Goal: Transaction & Acquisition: Purchase product/service

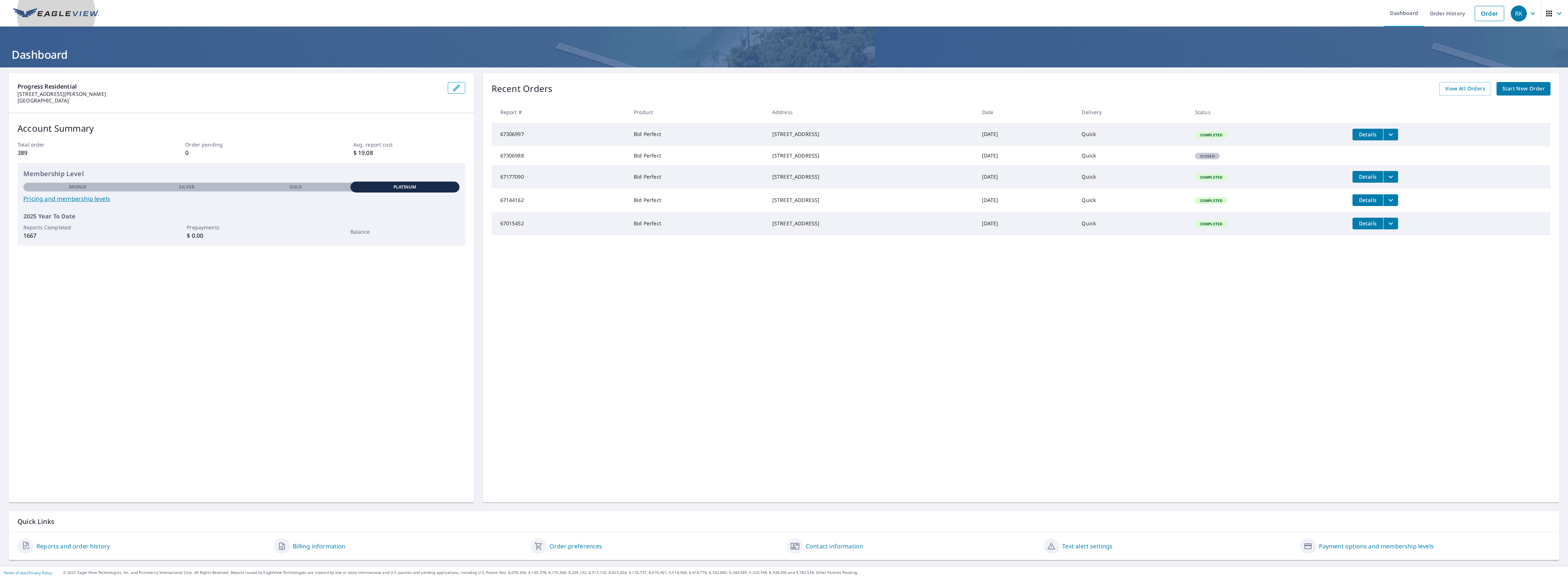
click at [1506, 91] on span "Start New Order" at bounding box center [1523, 88] width 42 height 9
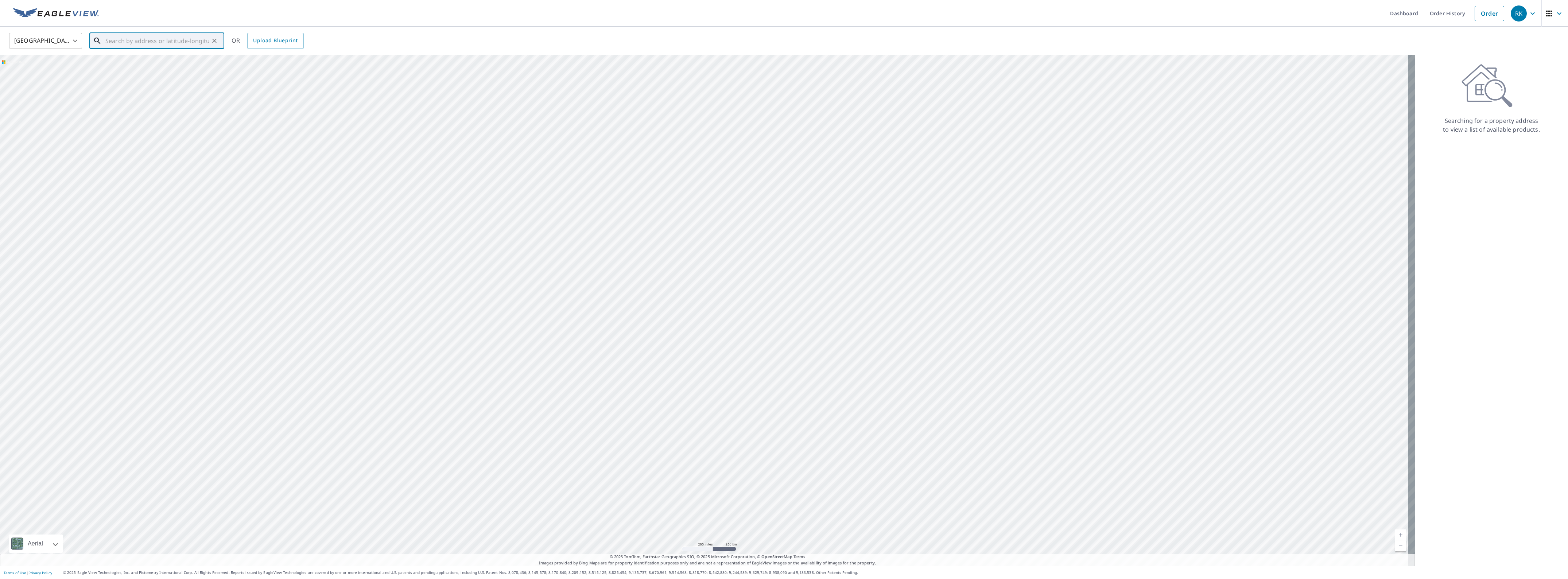
click at [130, 44] on input "text" at bounding box center [157, 41] width 104 height 21
paste input "[STREET_ADDRESS]"
click at [152, 66] on p "[GEOGRAPHIC_DATA]" at bounding box center [161, 70] width 114 height 7
type input "[STREET_ADDRESS]"
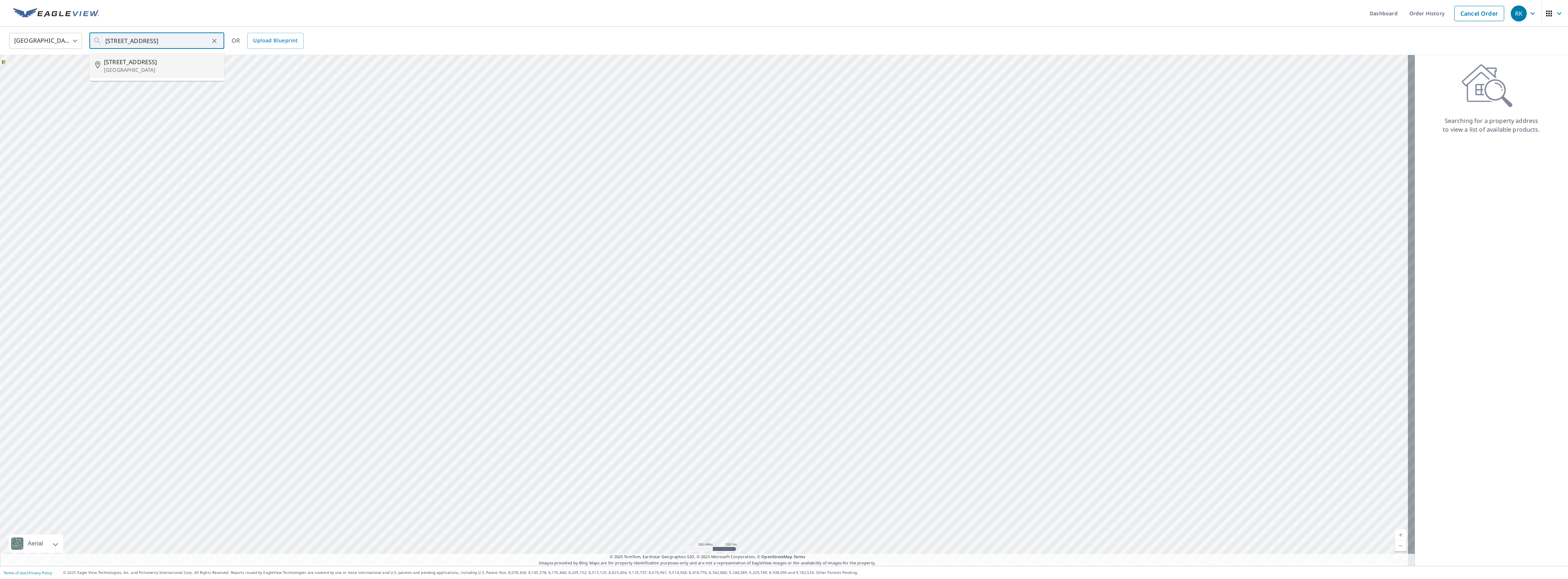
scroll to position [0, 0]
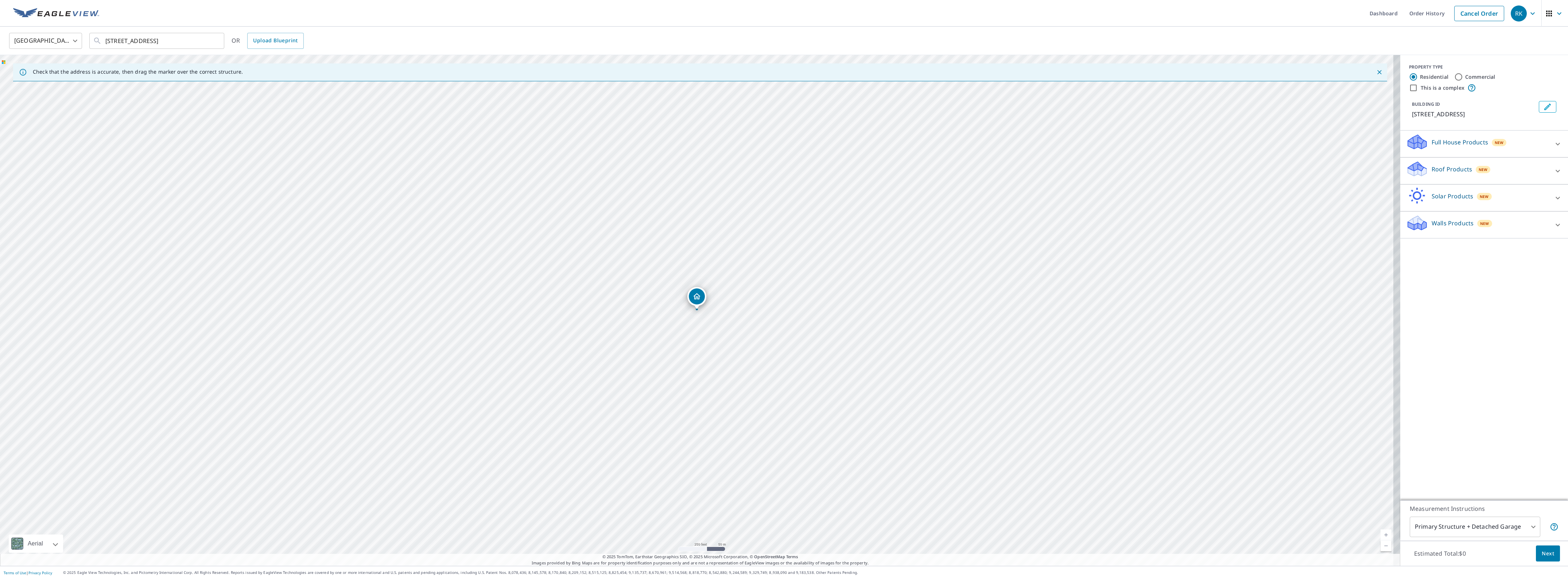
click at [1553, 175] on icon at bounding box center [1558, 171] width 9 height 9
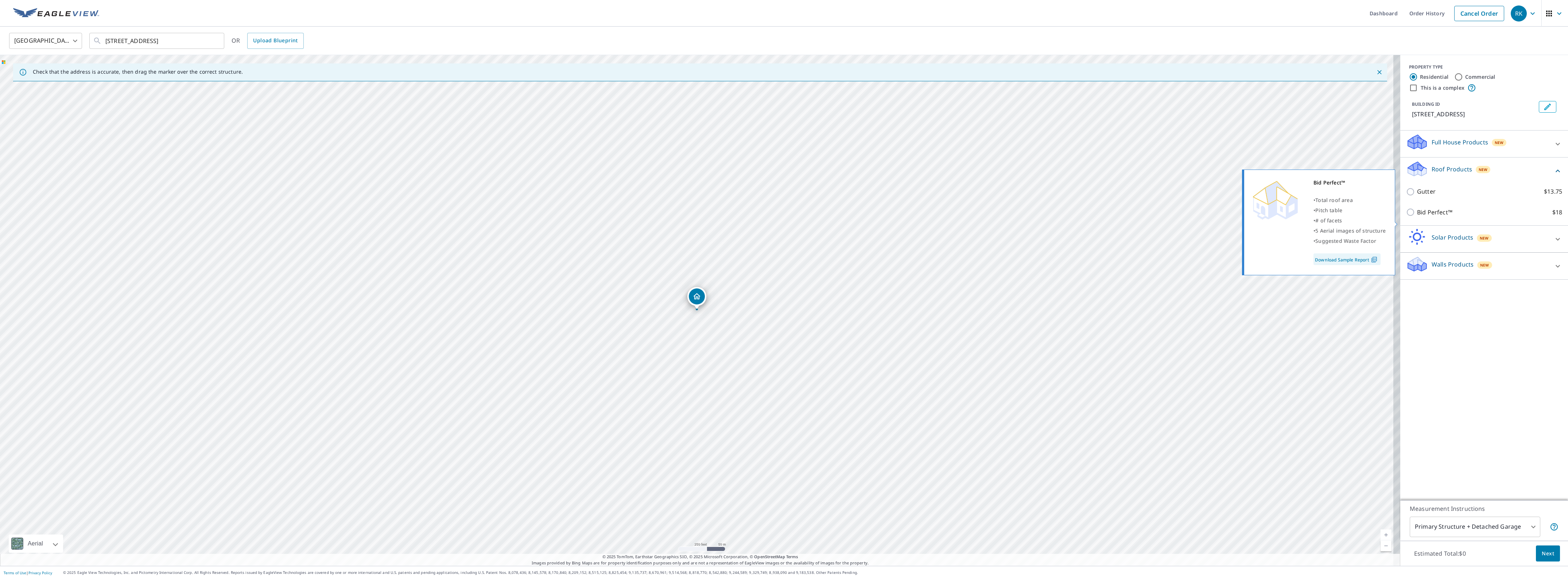
click at [1423, 217] on p "Bid Perfect™" at bounding box center [1435, 212] width 35 height 9
click at [1417, 217] on input "Bid Perfect™ $18" at bounding box center [1412, 212] width 11 height 9
checkbox input "true"
click at [1543, 550] on span "Next" at bounding box center [1548, 553] width 12 height 9
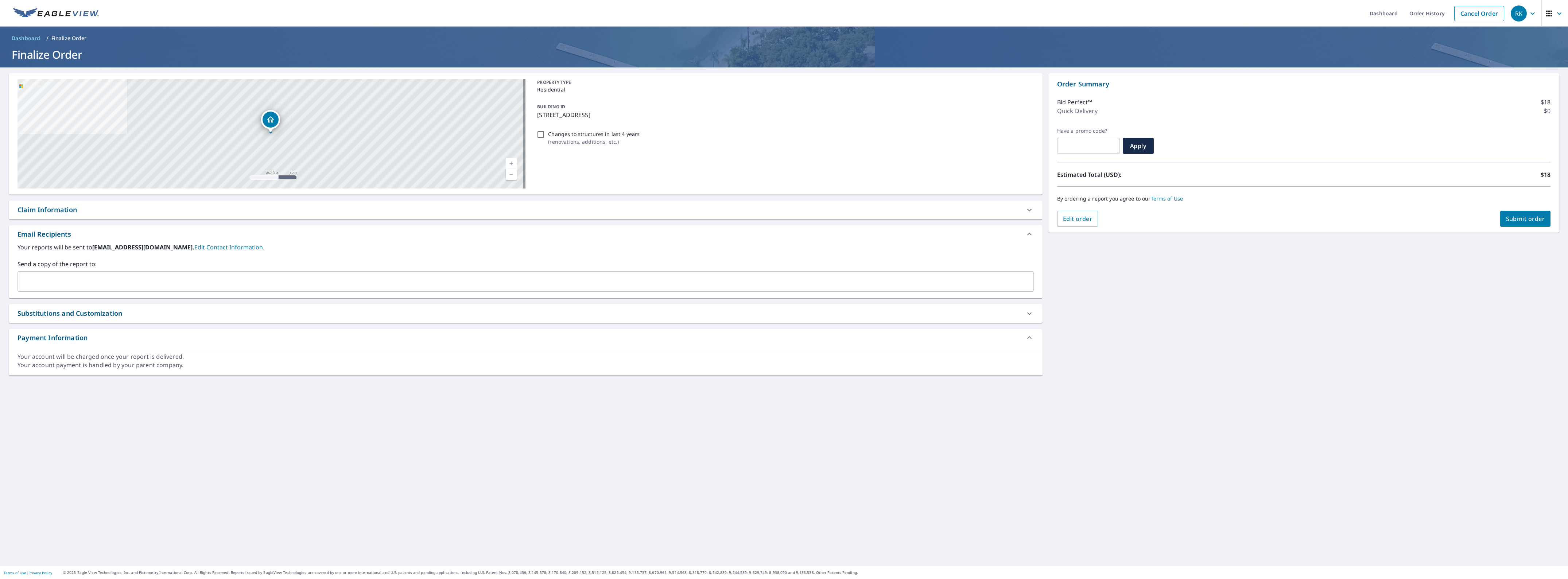
drag, startPoint x: 92, startPoint y: 209, endPoint x: 83, endPoint y: 196, distance: 15.8
click at [91, 209] on div "Claim Information" at bounding box center [519, 210] width 1003 height 10
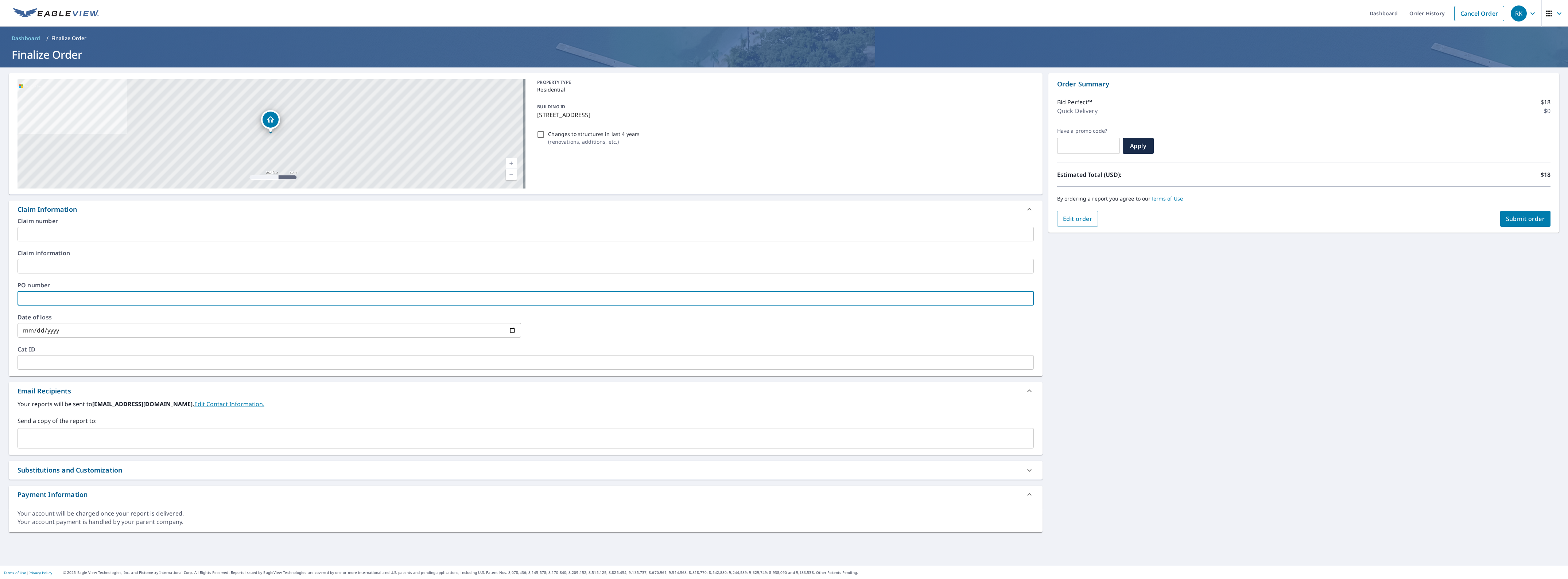
paste input "1632332"
type input "1632332"
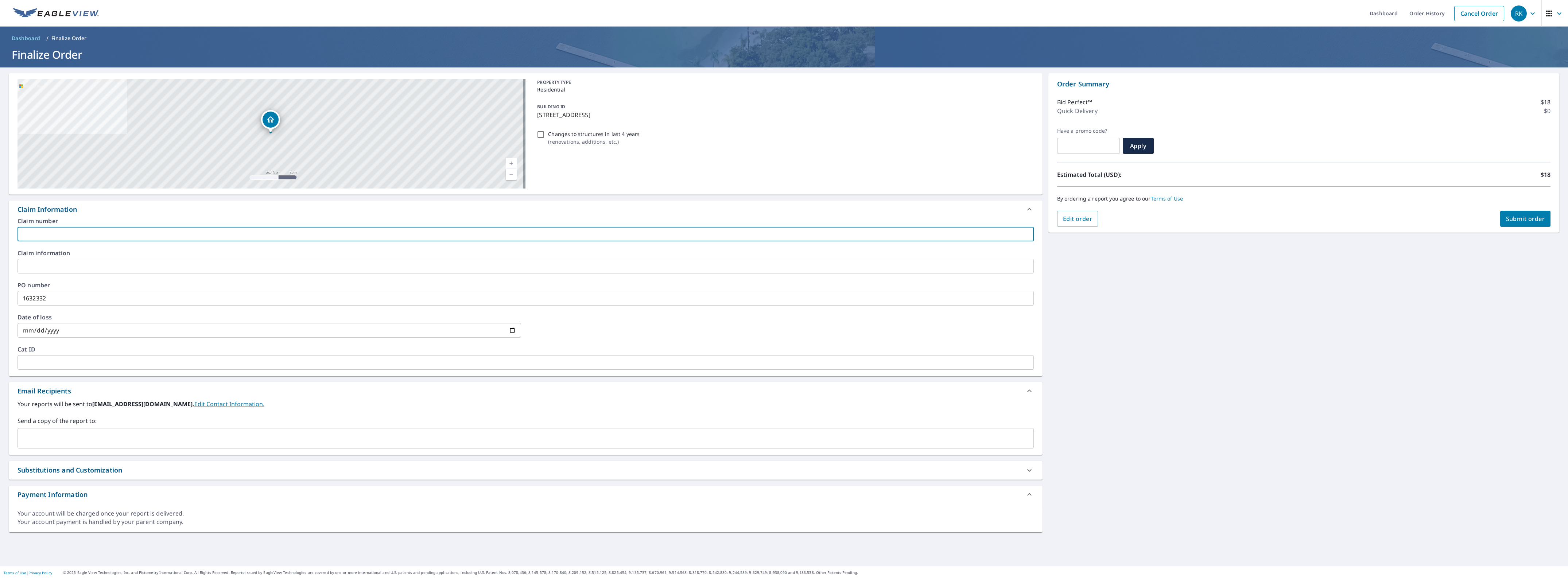
click at [77, 233] on input "text" at bounding box center [526, 234] width 1017 height 15
type input "[GEOGRAPHIC_DATA]"
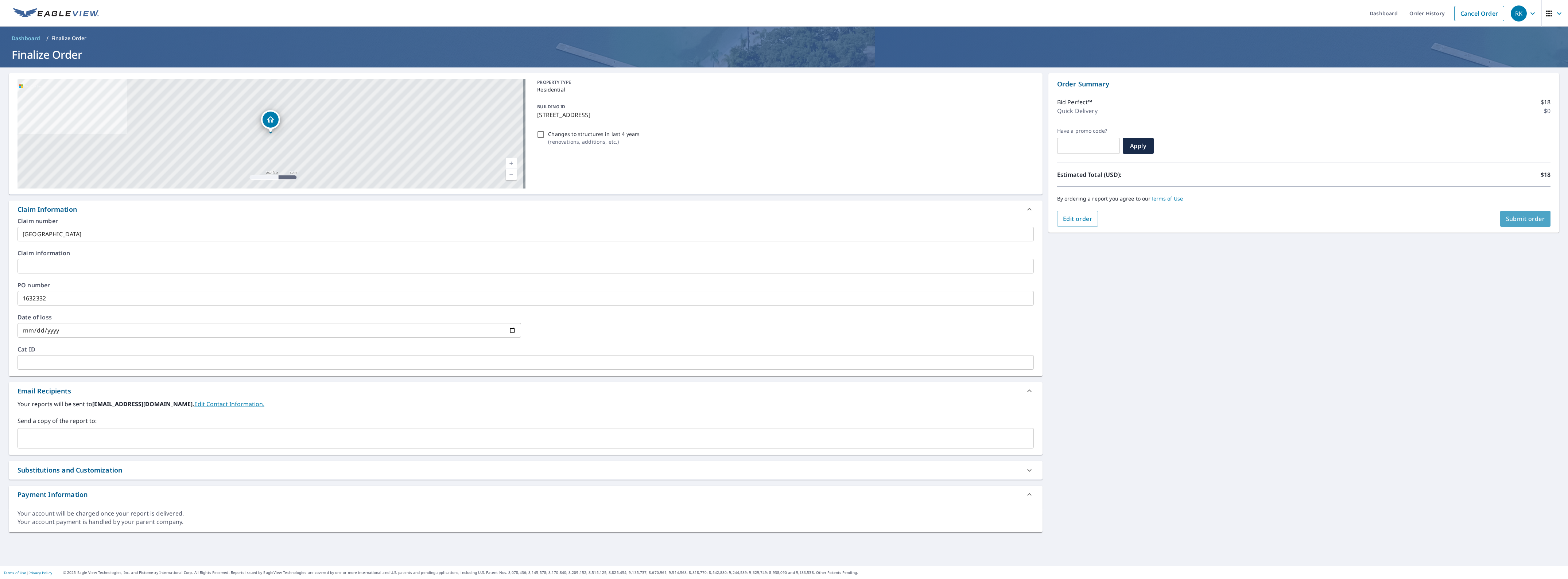
click at [1514, 216] on span "Submit order" at bounding box center [1525, 219] width 39 height 8
